Goal: Task Accomplishment & Management: Complete application form

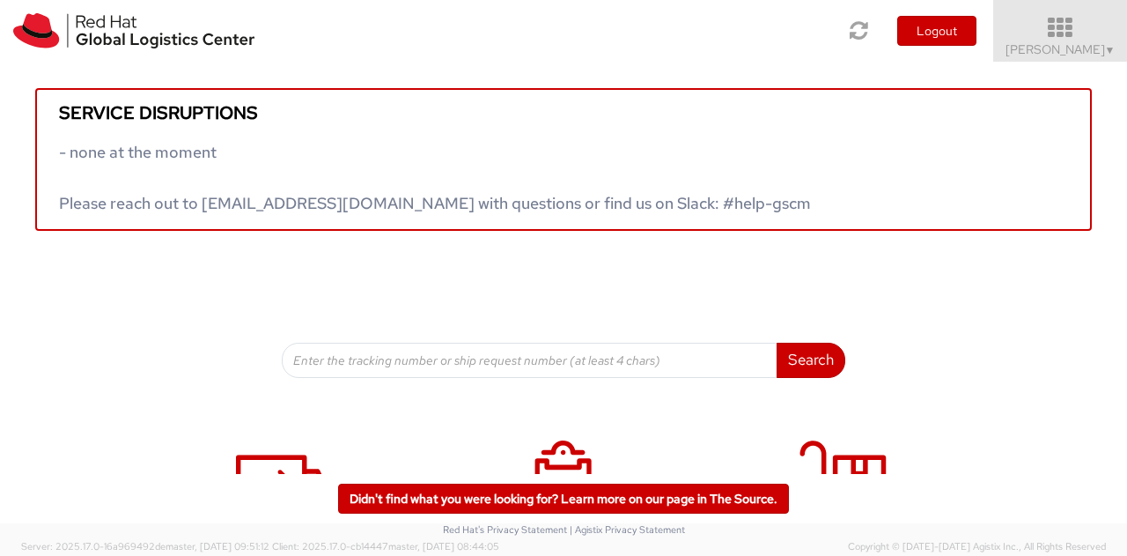
scroll to position [13, 0]
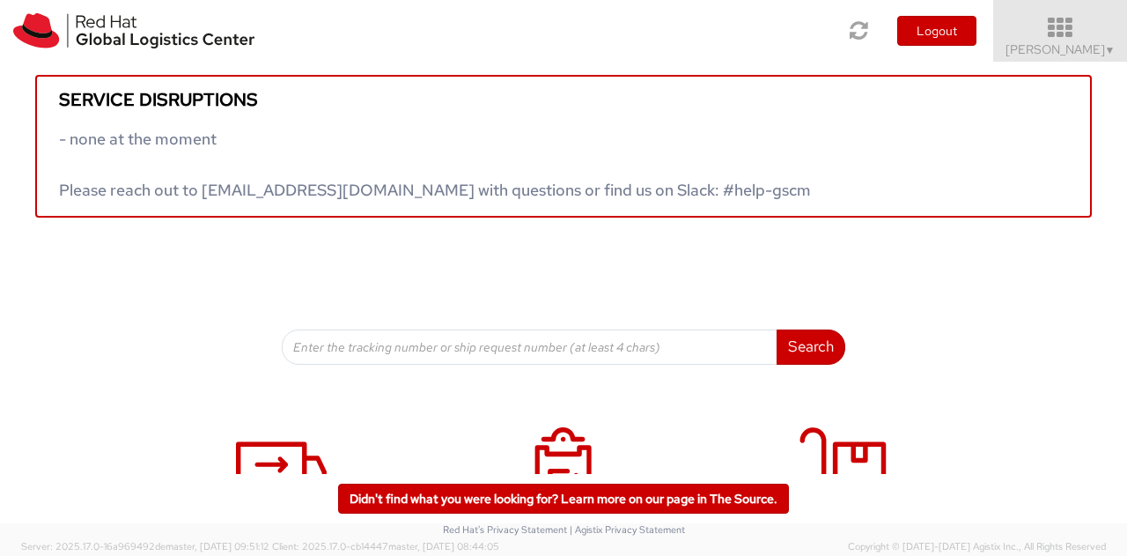
click at [1112, 46] on span "▼" at bounding box center [1110, 50] width 11 height 14
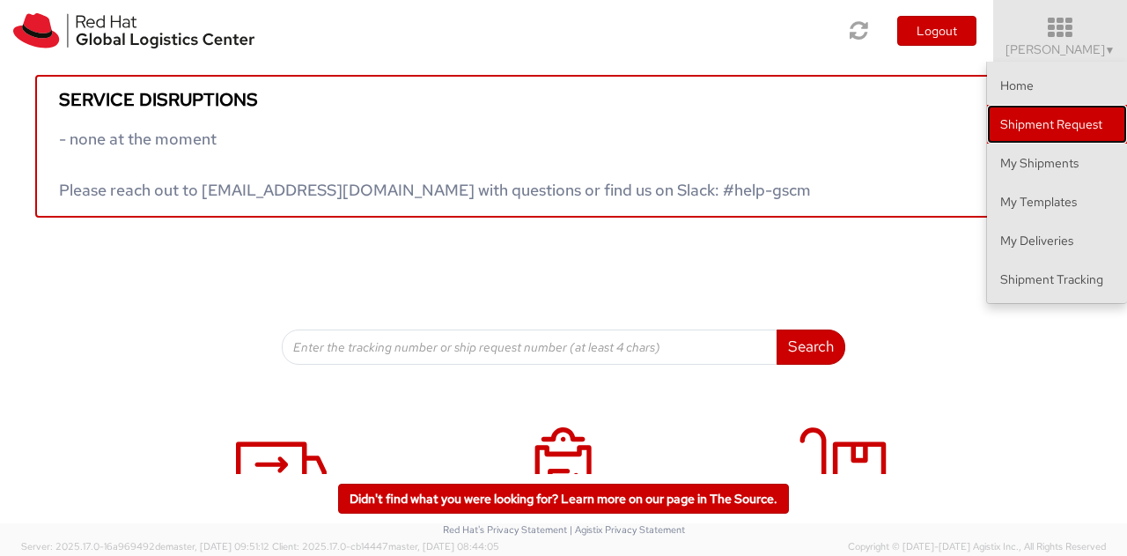
click at [1083, 127] on link "Shipment Request" at bounding box center [1057, 124] width 140 height 39
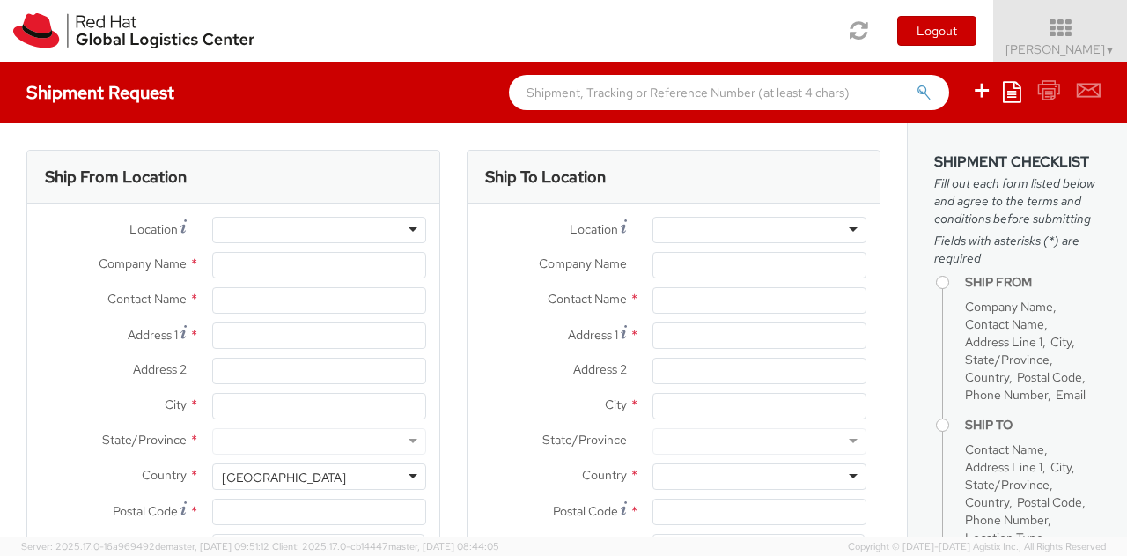
select select
select select "775"
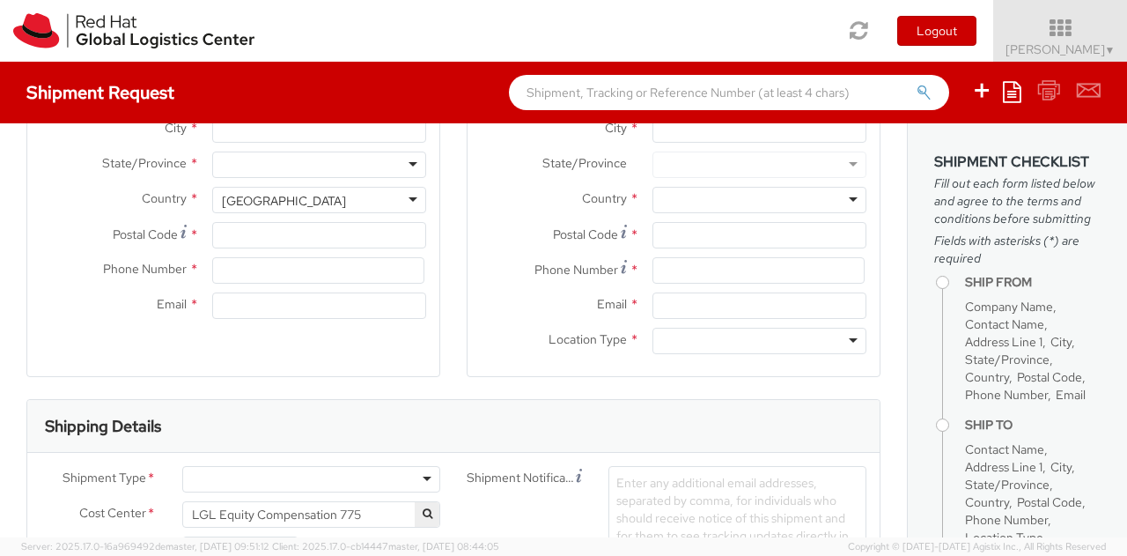
scroll to position [513, 0]
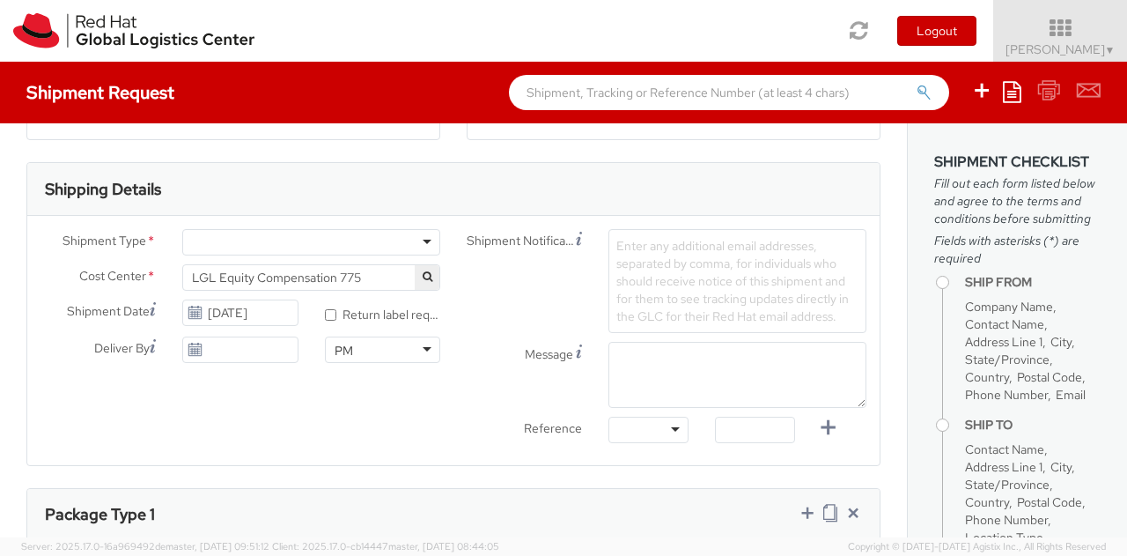
type input "Red Hat, Inc."
type input "[PERSON_NAME]"
type input "[STREET_ADDRESS]"
type input "Suite 800"
type input "[PERSON_NAME]"
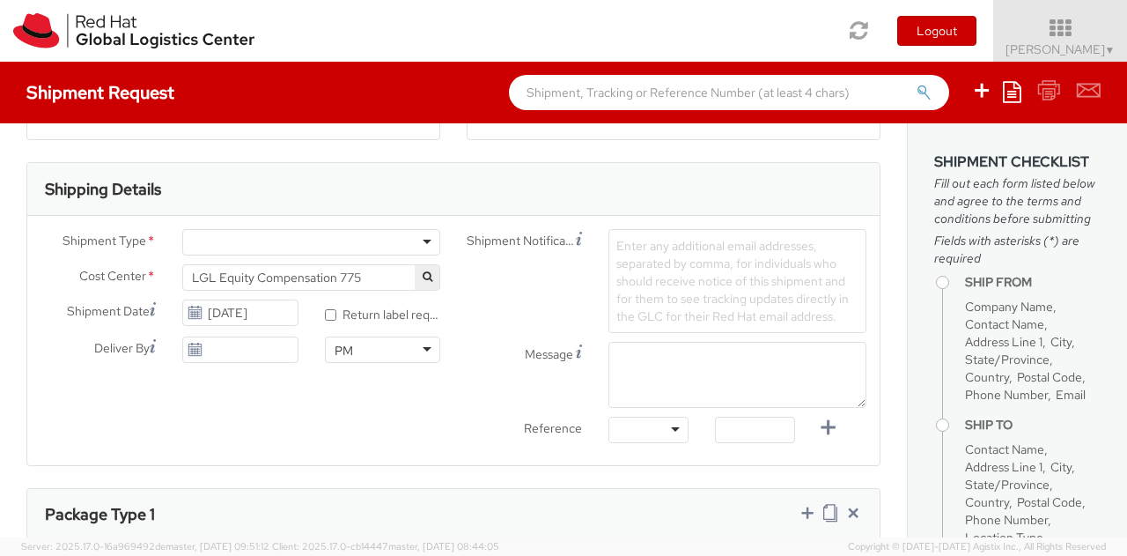
type input "22102"
type input "19198908249"
type input "[EMAIL_ADDRESS][DOMAIN_NAME]"
